Goal: Transaction & Acquisition: Download file/media

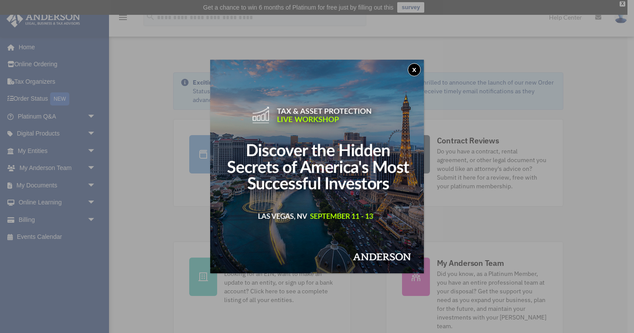
click at [414, 66] on button "x" at bounding box center [414, 69] width 13 height 13
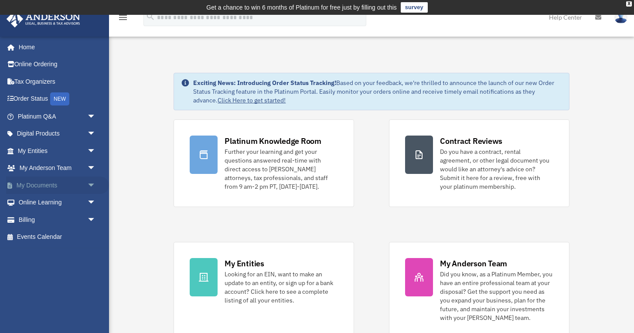
click at [48, 183] on link "My Documents arrow_drop_down" at bounding box center [57, 185] width 103 height 17
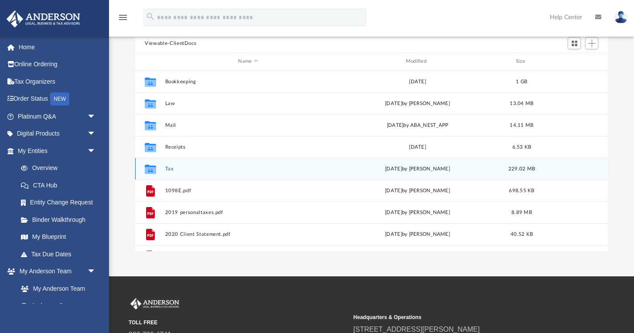
click at [172, 168] on button "Tax" at bounding box center [248, 169] width 166 height 6
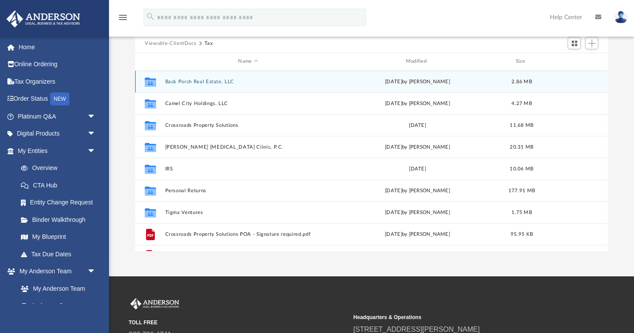
click at [207, 79] on button "Back Porch Real Estate, LLC" at bounding box center [248, 82] width 166 height 6
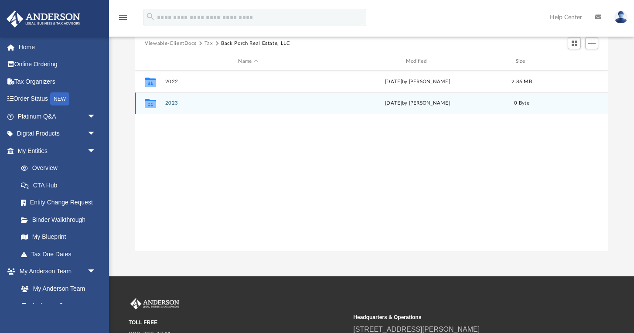
click at [171, 104] on button "2023" at bounding box center [248, 103] width 166 height 6
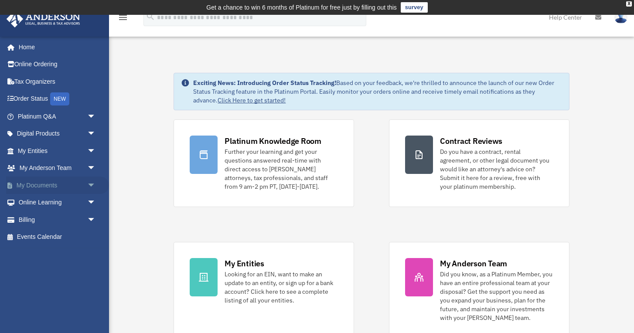
click at [42, 186] on link "My Documents arrow_drop_down" at bounding box center [57, 185] width 103 height 17
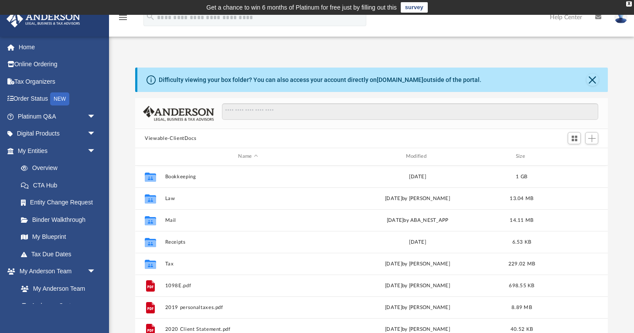
scroll to position [0, 0]
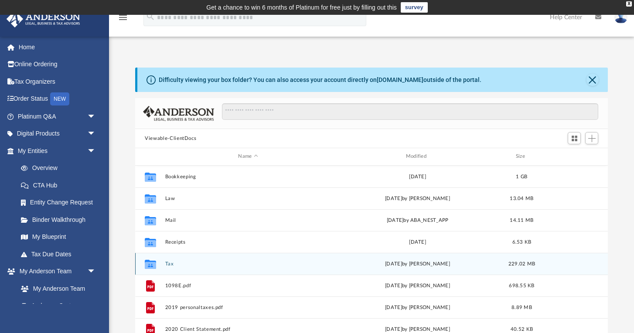
click at [167, 263] on button "Tax" at bounding box center [248, 264] width 166 height 6
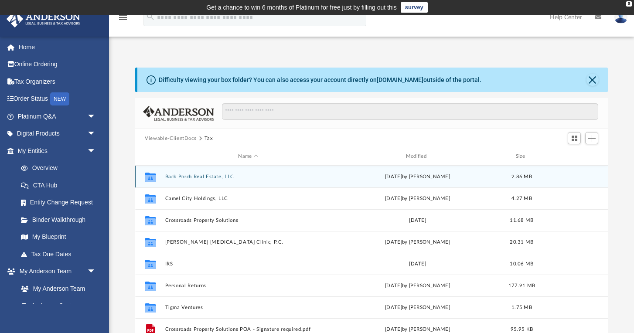
click at [188, 178] on button "Back Porch Real Estate, LLC" at bounding box center [248, 177] width 166 height 6
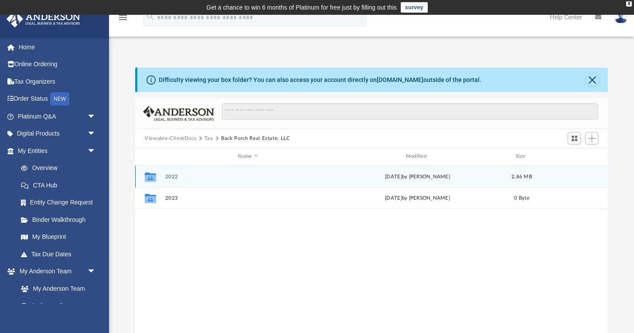
click at [150, 176] on icon "grid" at bounding box center [150, 176] width 11 height 9
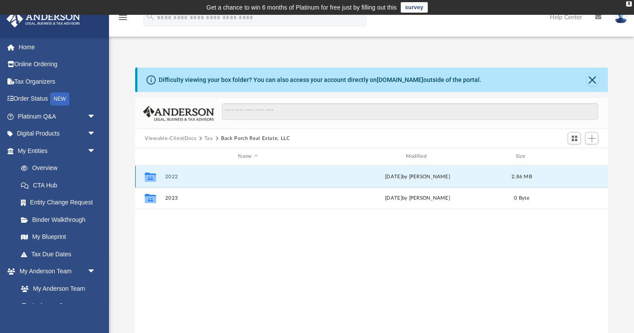
click at [172, 176] on button "2022" at bounding box center [248, 177] width 166 height 6
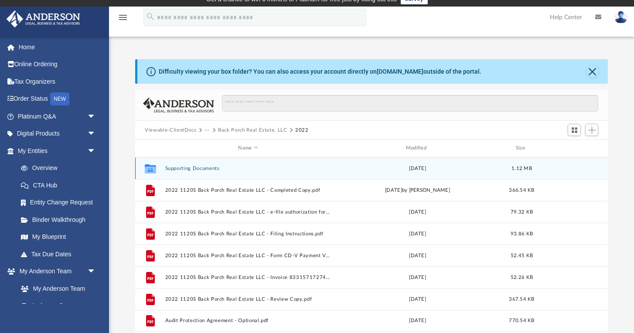
scroll to position [11, 0]
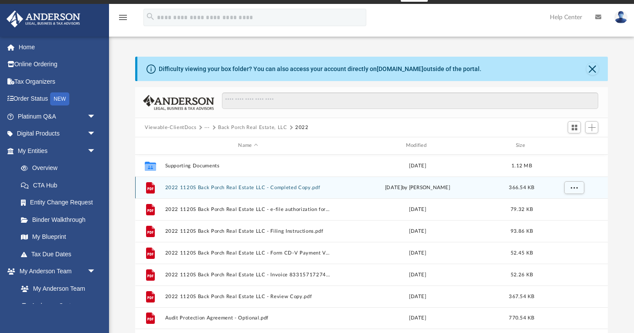
click at [265, 189] on button "2022 1120S Back Porch Real Estate LLC - Completed Copy.pdf" at bounding box center [248, 188] width 166 height 6
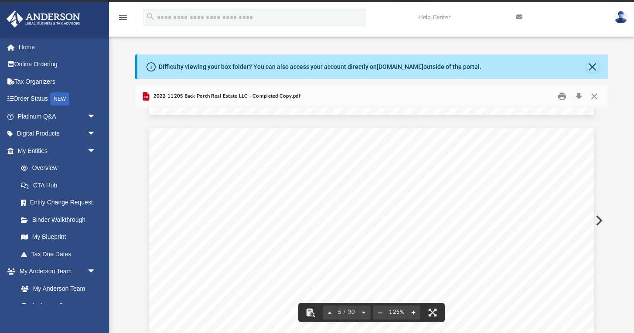
scroll to position [2977, 0]
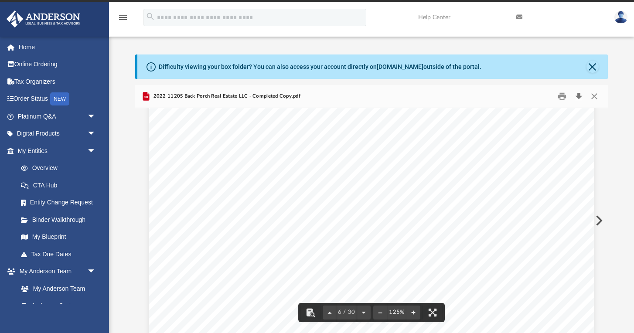
click at [579, 96] on button "Download" at bounding box center [579, 97] width 16 height 14
